Goal: Transaction & Acquisition: Book appointment/travel/reservation

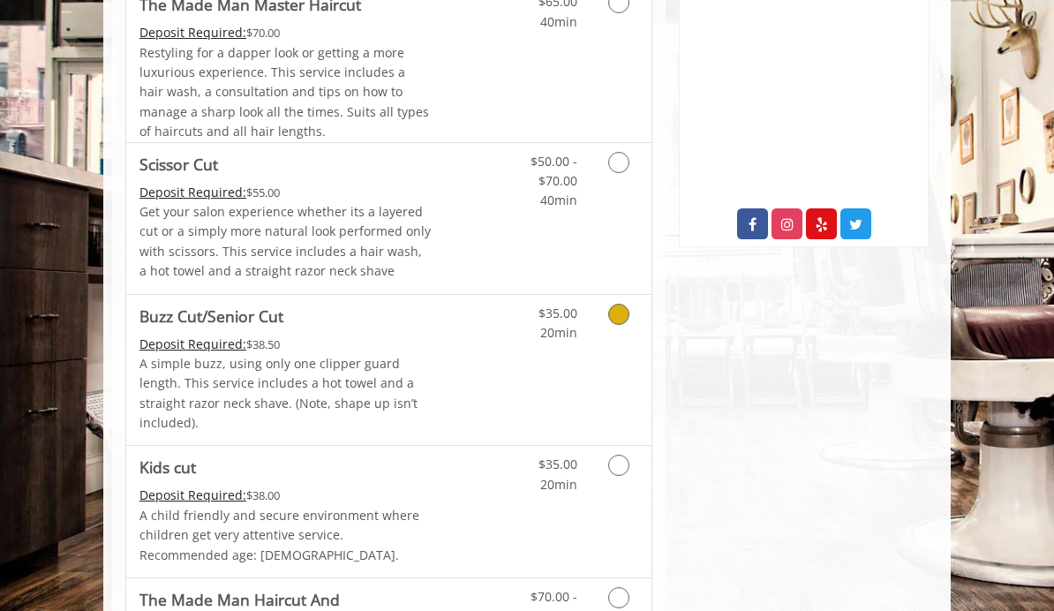
scroll to position [810, 0]
click at [629, 151] on icon "Grooming services" at bounding box center [618, 161] width 21 height 21
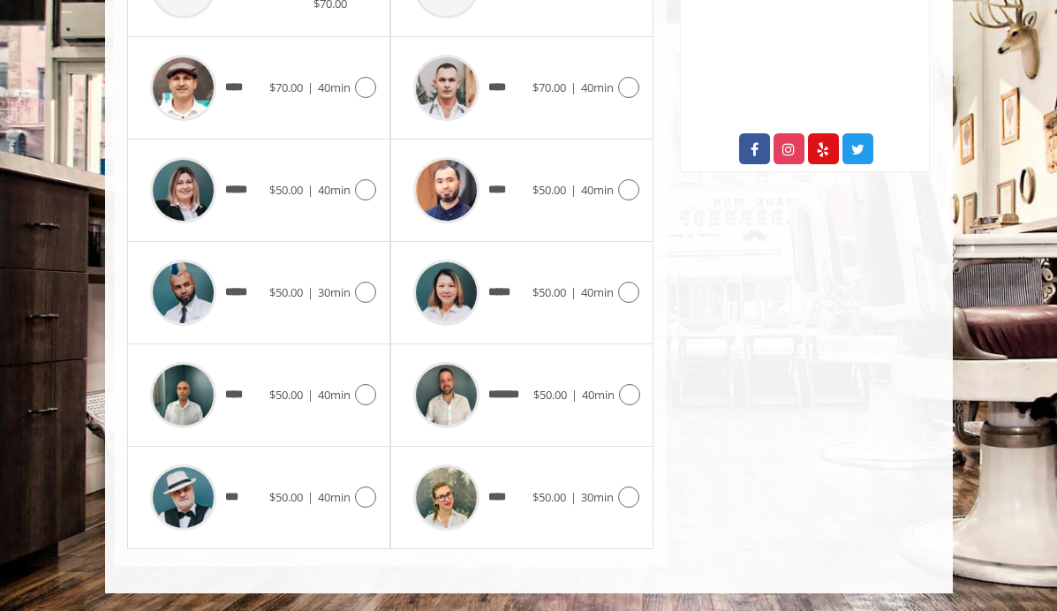
scroll to position [883, 0]
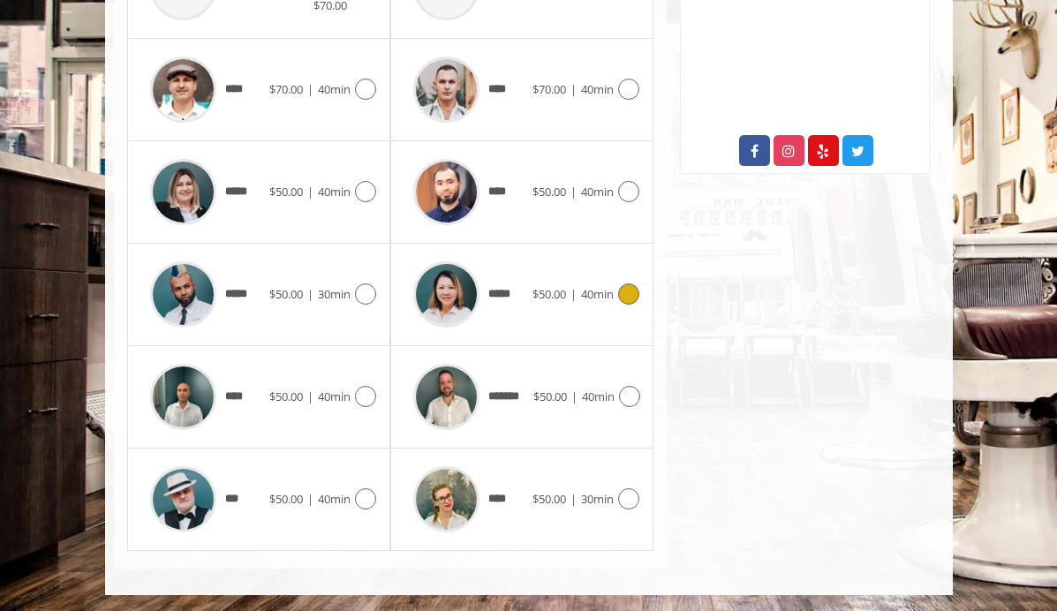
click at [592, 306] on div "***** $50.00 | 40min" at bounding box center [521, 294] width 235 height 84
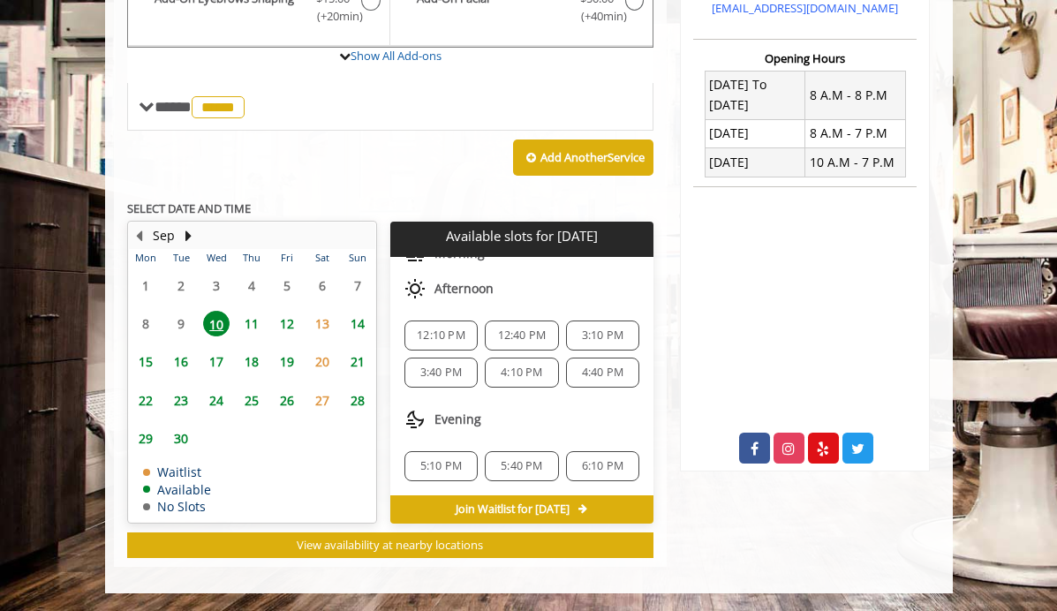
scroll to position [584, 0]
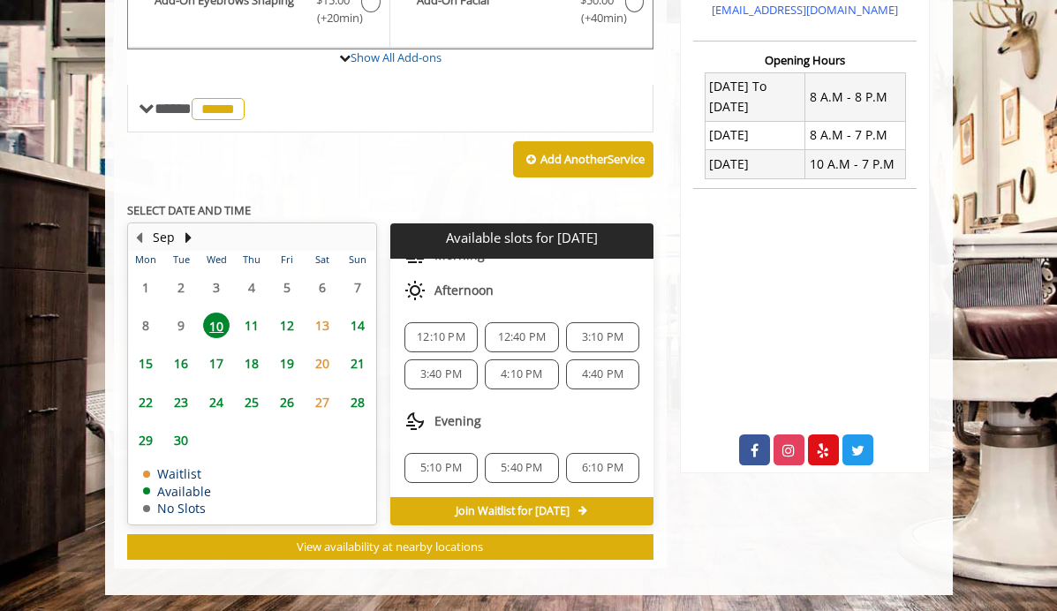
click at [591, 374] on span "4:40 PM" at bounding box center [602, 374] width 41 height 14
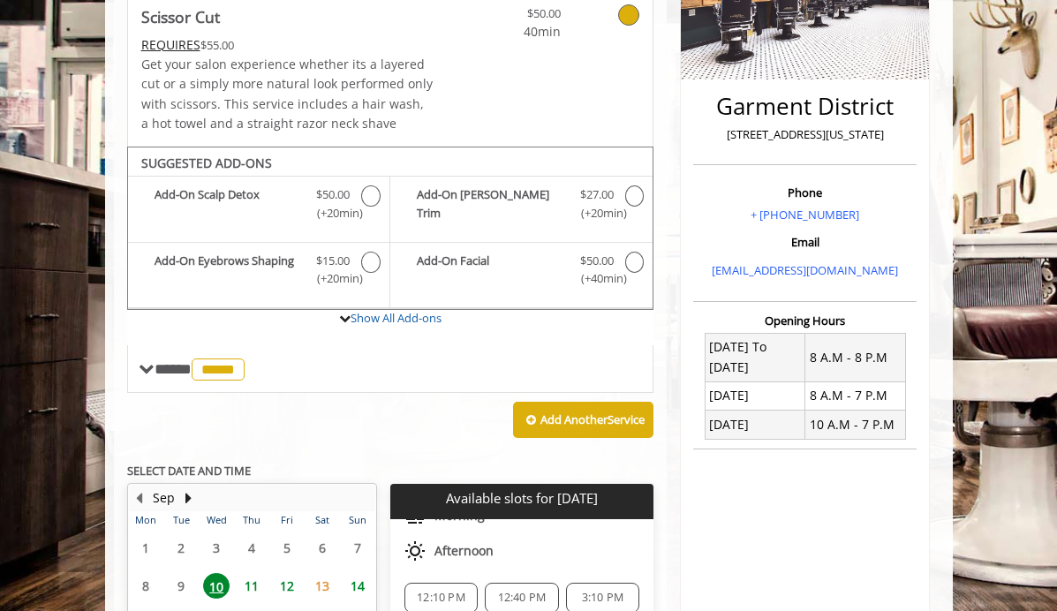
scroll to position [0, 0]
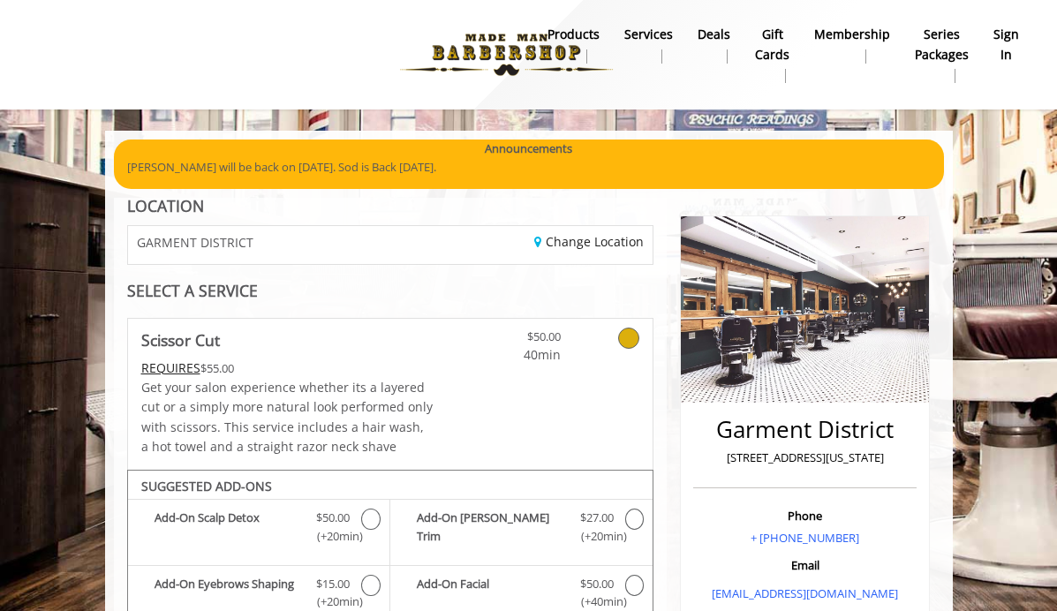
click at [1006, 28] on b "sign in" at bounding box center [1006, 45] width 26 height 40
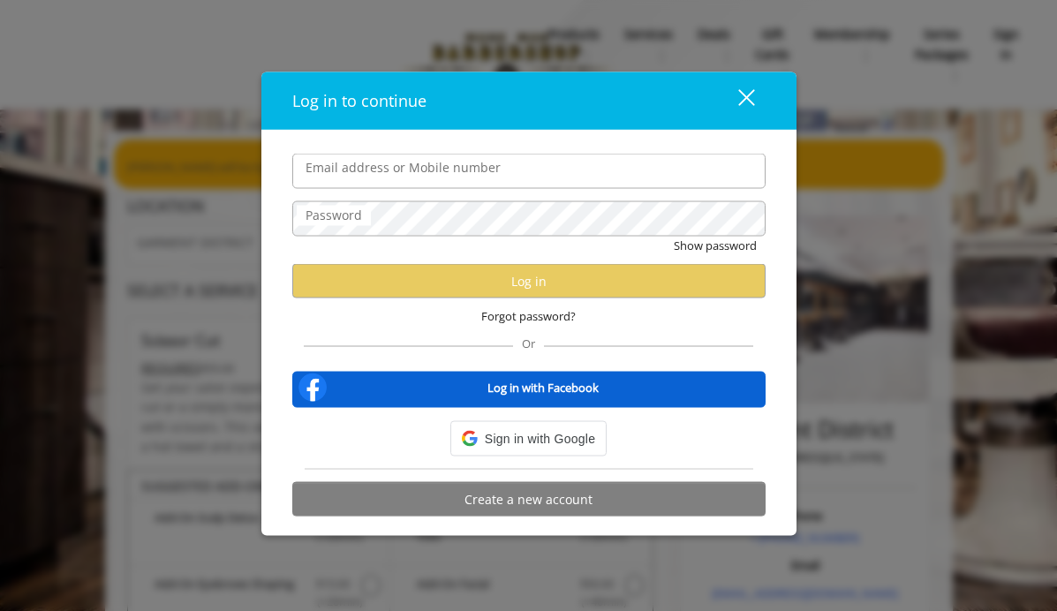
type input "**********"
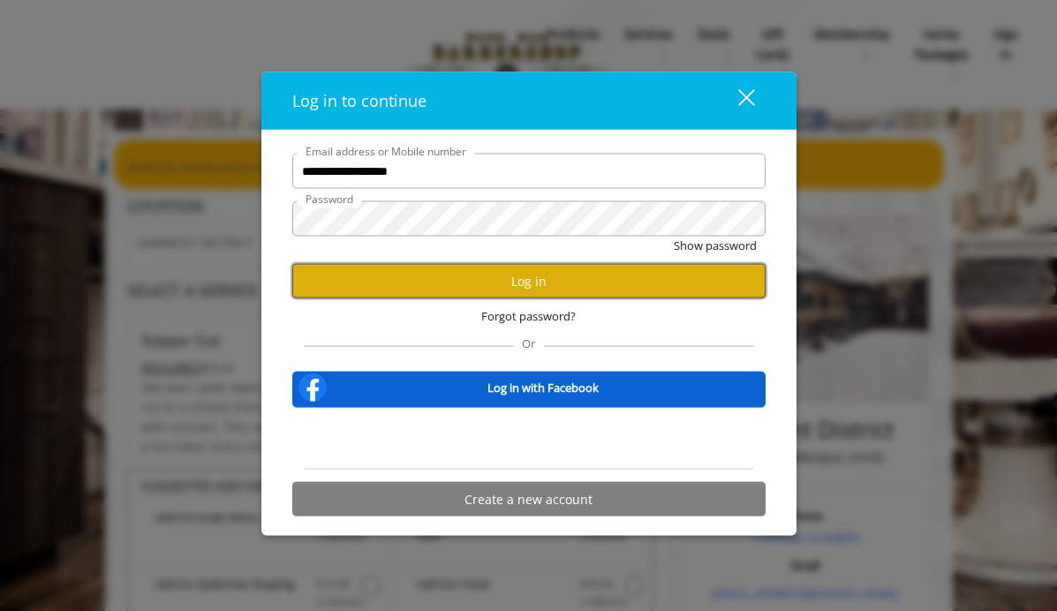
click at [498, 291] on button "Log in" at bounding box center [528, 281] width 473 height 34
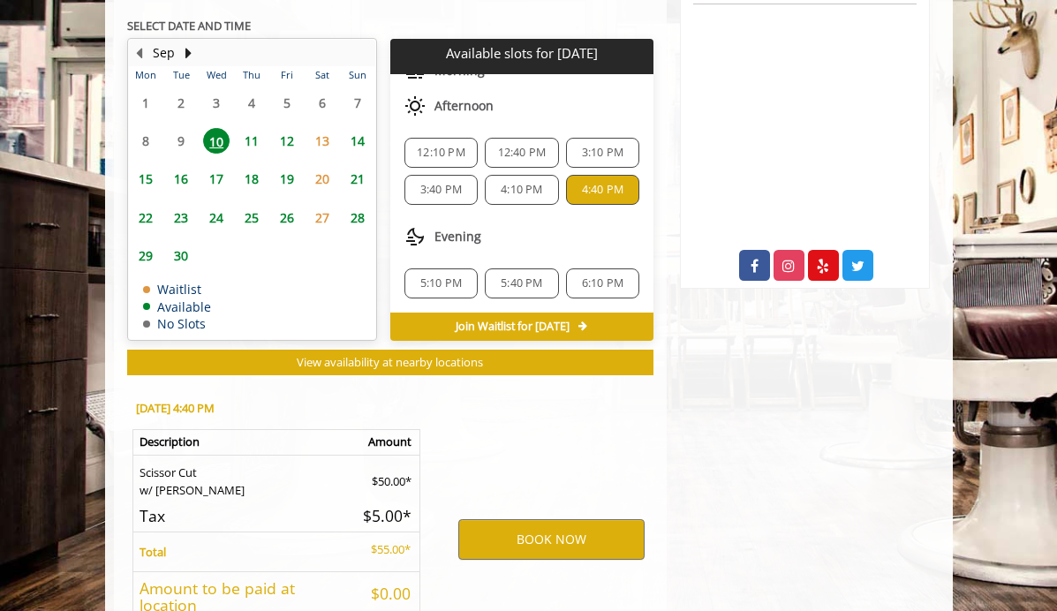
scroll to position [767, 0]
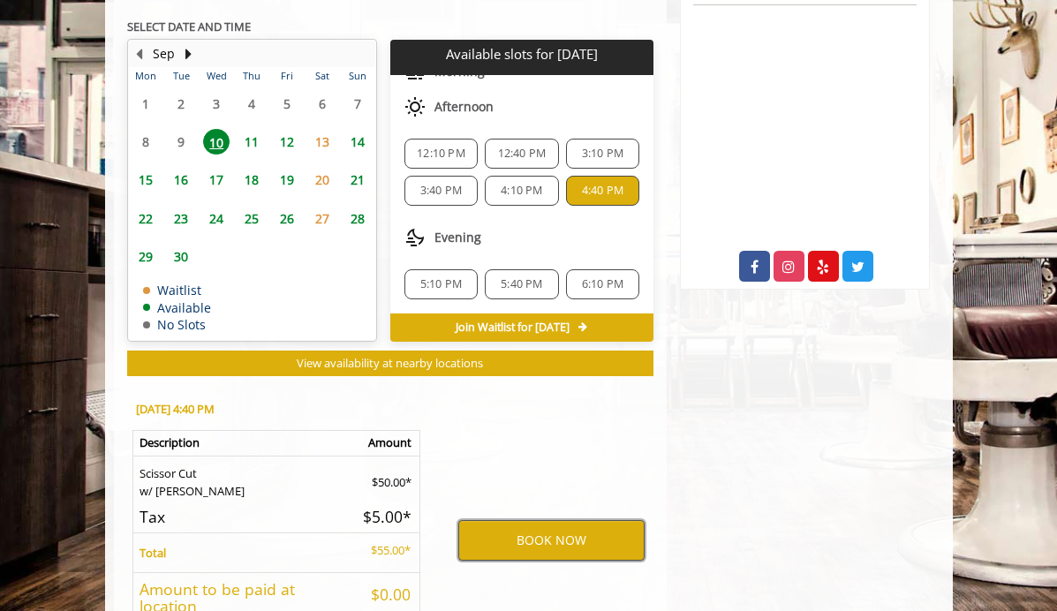
click at [540, 539] on button "BOOK NOW" at bounding box center [551, 540] width 186 height 41
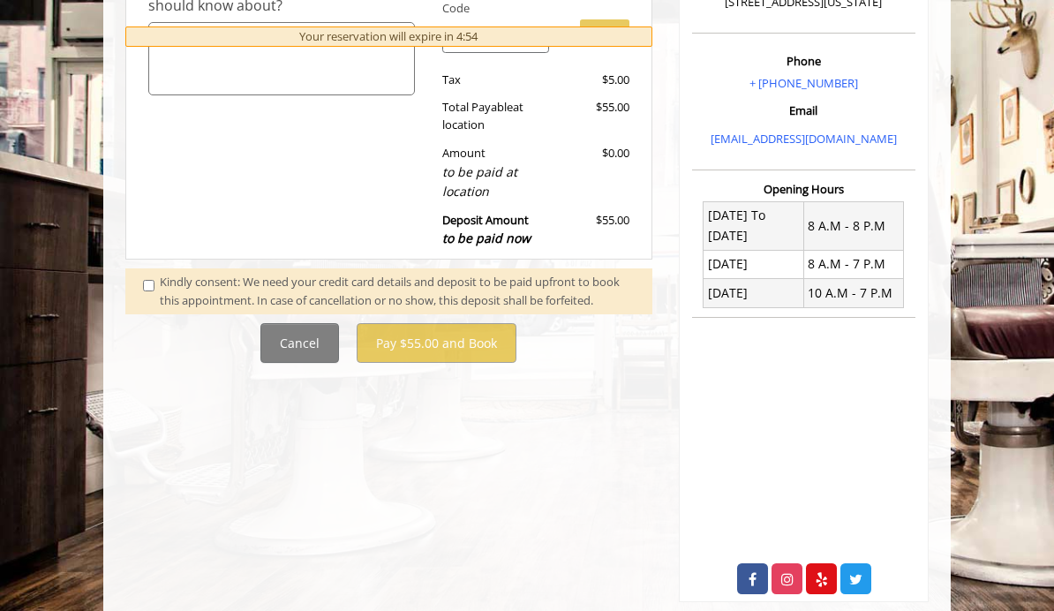
scroll to position [147, 0]
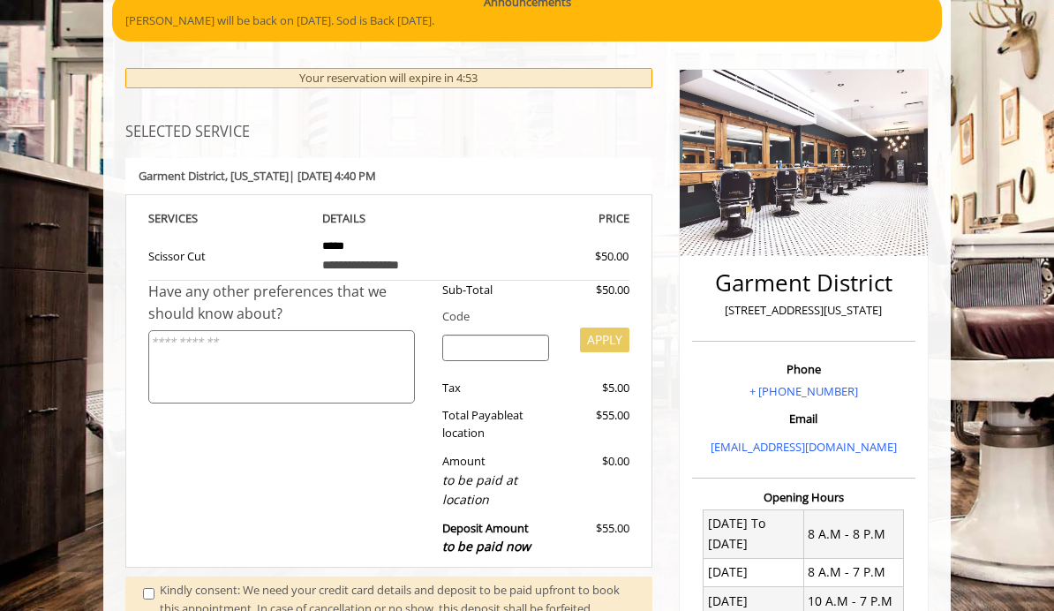
click at [228, 347] on textarea at bounding box center [281, 366] width 267 height 73
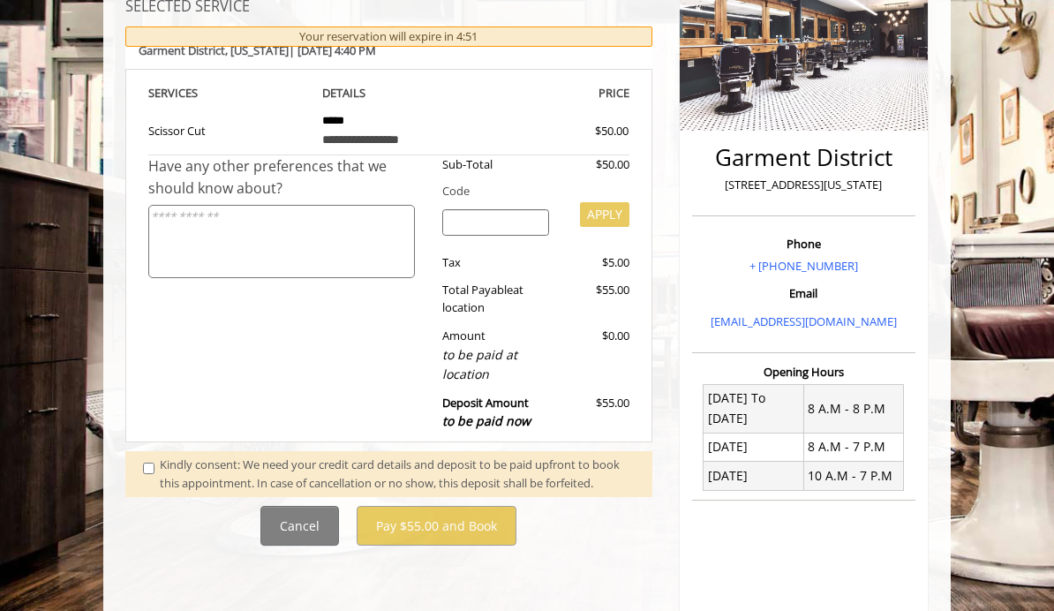
scroll to position [273, 0]
click at [449, 213] on input "search" at bounding box center [495, 221] width 107 height 26
click at [130, 455] on span at bounding box center [151, 473] width 43 height 37
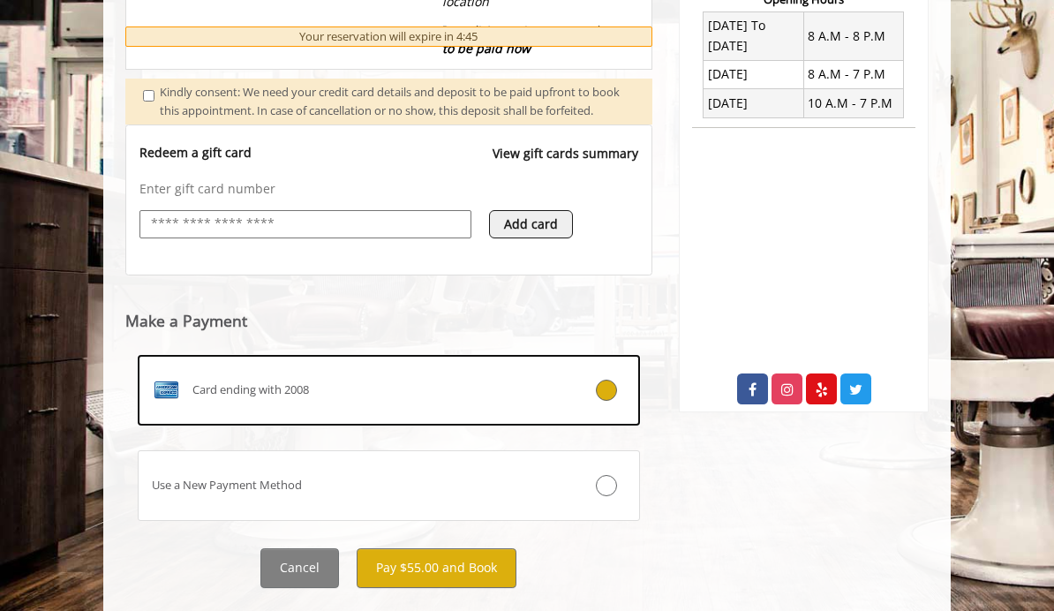
scroll to position [644, 0]
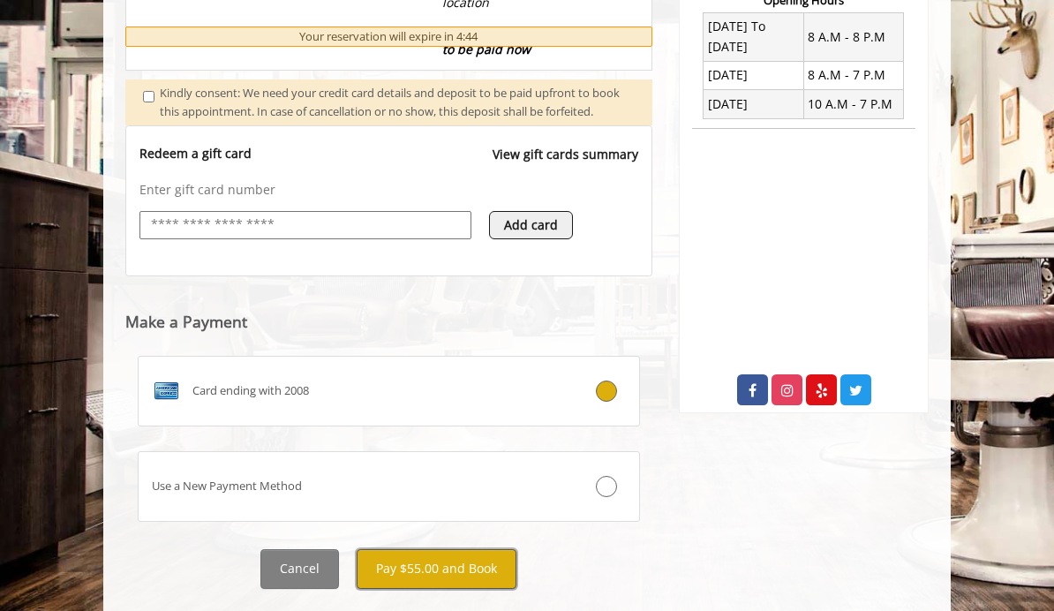
click at [439, 549] on button "Pay $55.00 and Book" at bounding box center [437, 569] width 160 height 40
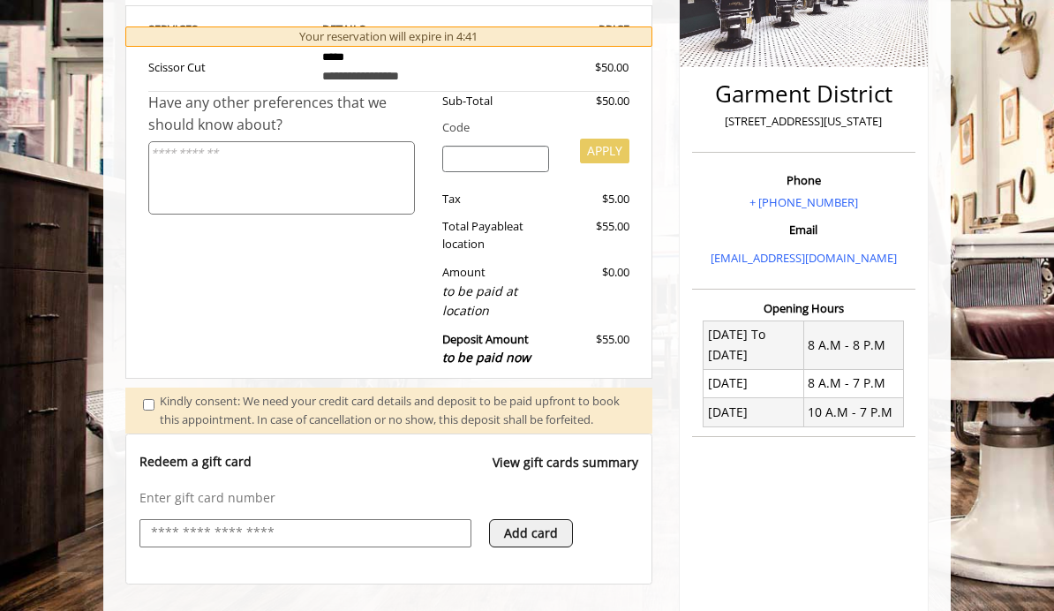
scroll to position [335, 0]
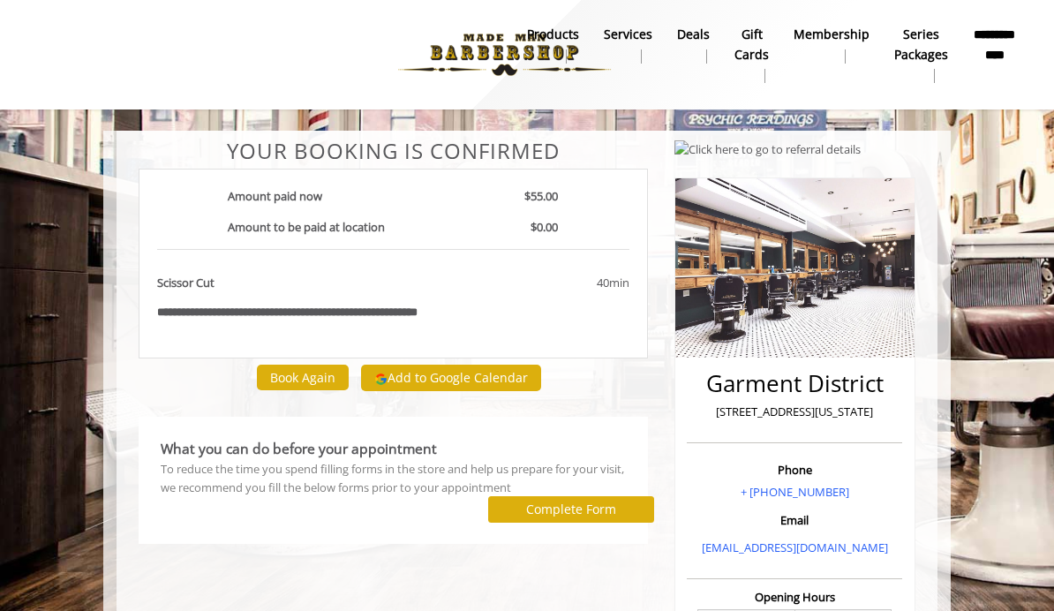
scroll to position [1, 0]
